Goal: Book appointment/travel/reservation

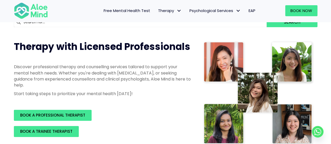
scroll to position [94, 0]
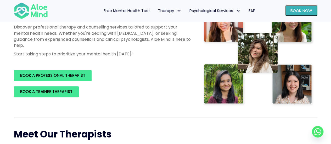
click at [299, 11] on span "Book Now" at bounding box center [301, 10] width 22 height 5
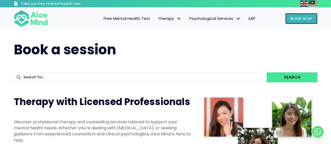
click at [299, 20] on span "Book Now" at bounding box center [301, 18] width 22 height 5
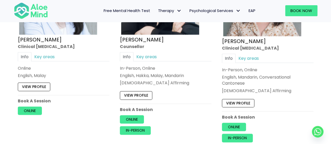
scroll to position [1693, 0]
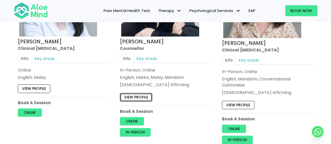
click at [146, 93] on link "View profile" at bounding box center [136, 97] width 32 height 8
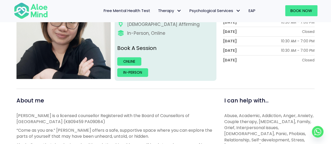
scroll to position [111, 0]
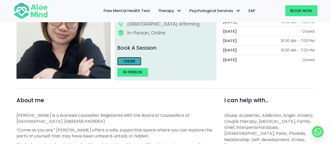
click at [136, 58] on link "Online" at bounding box center [129, 61] width 24 height 8
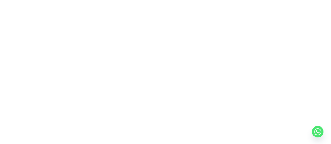
scroll to position [109, 0]
